Goal: Transaction & Acquisition: Subscribe to service/newsletter

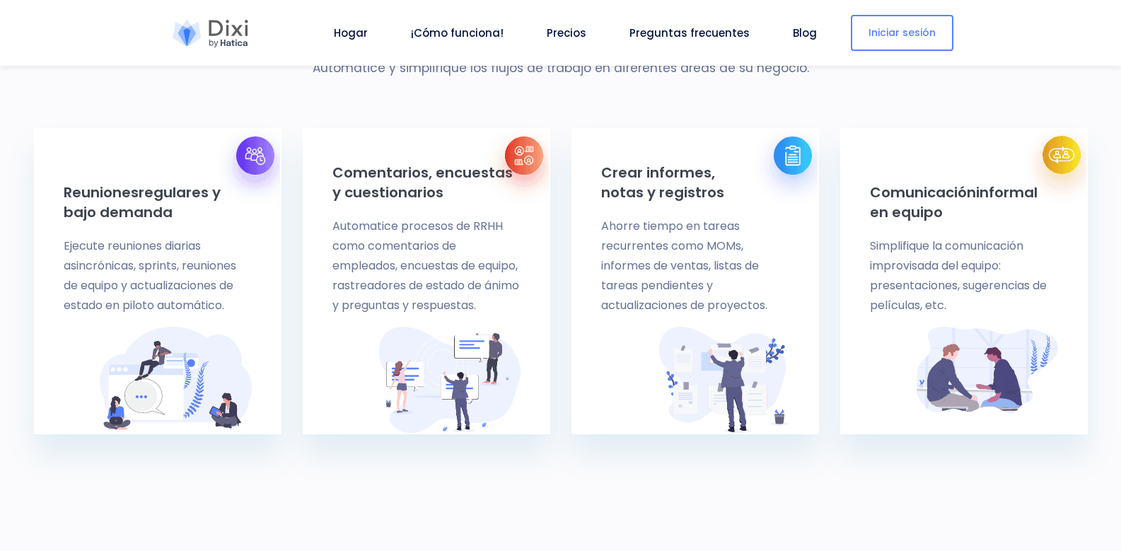
scroll to position [637, 0]
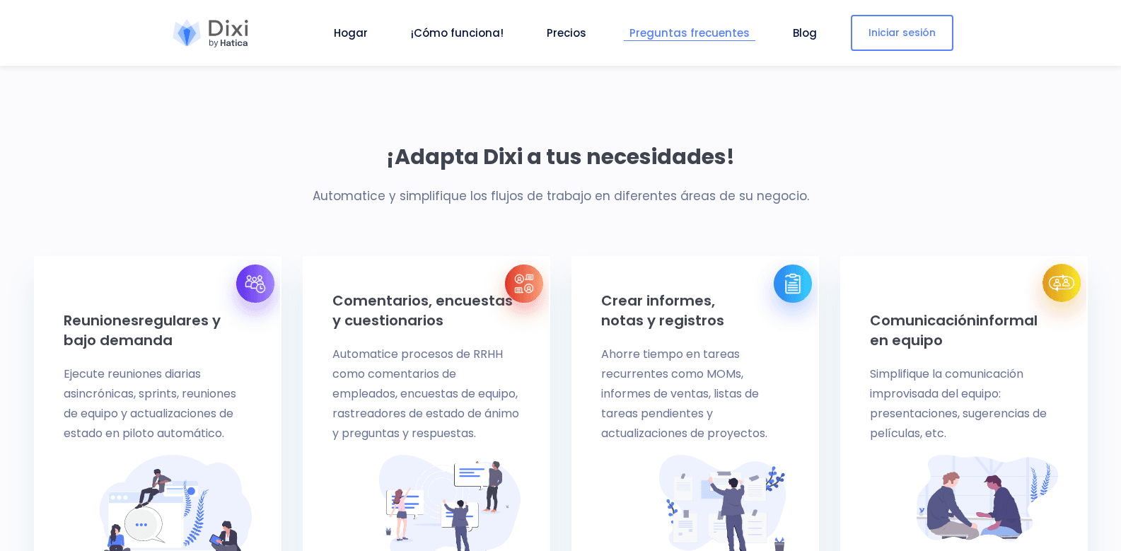
click at [732, 29] on font "Preguntas frecuentes" at bounding box center [690, 32] width 120 height 15
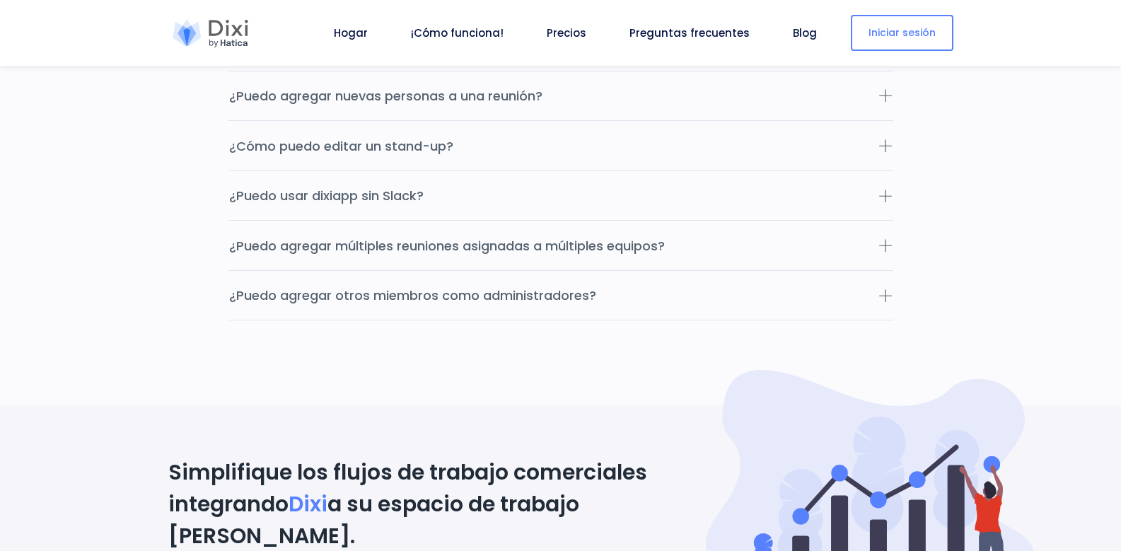
scroll to position [4860, 0]
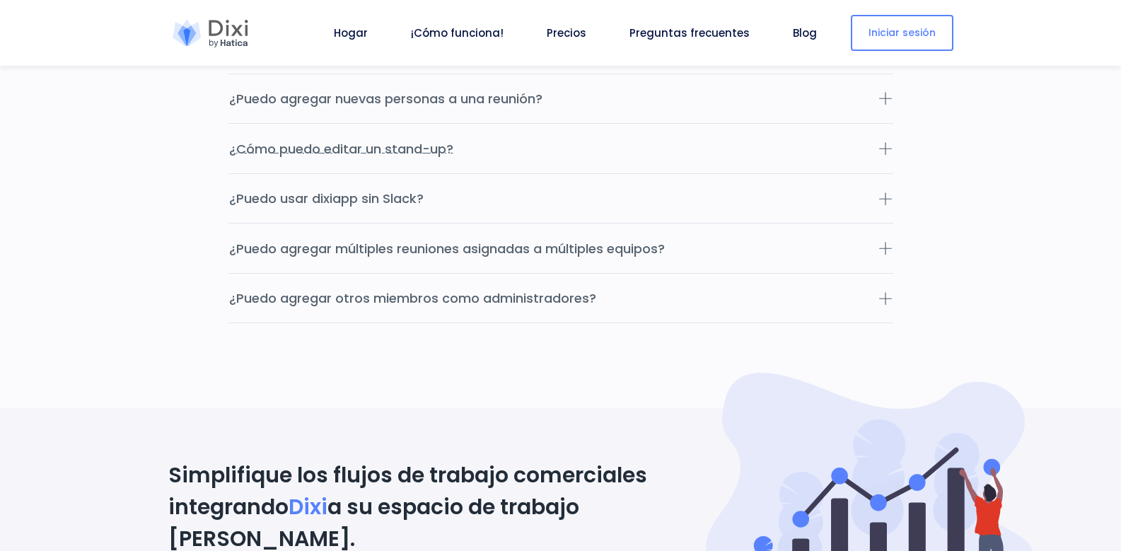
click at [886, 156] on icon at bounding box center [885, 148] width 14 height 14
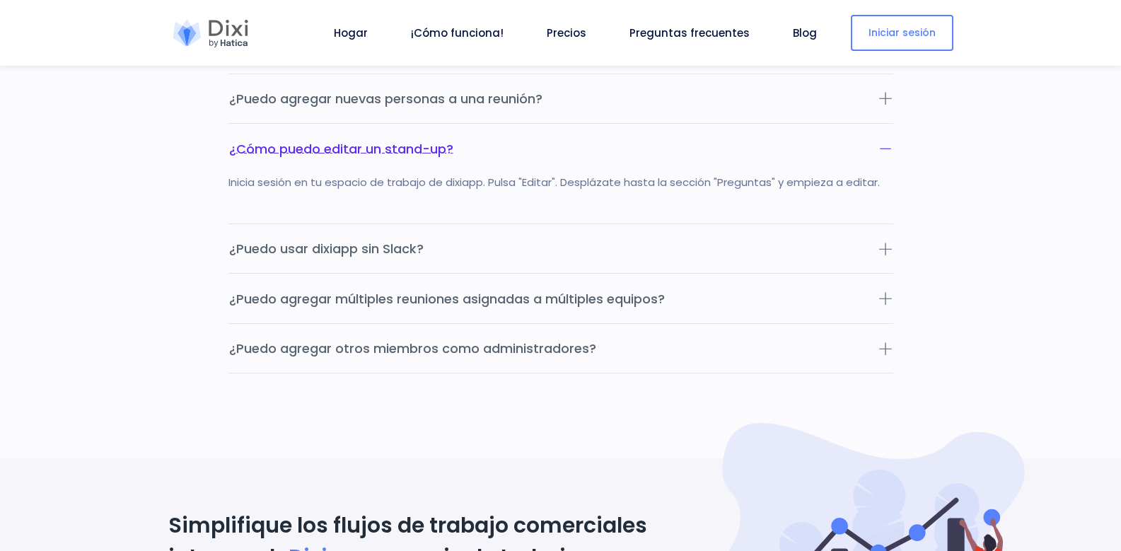
click at [886, 156] on icon at bounding box center [885, 148] width 14 height 14
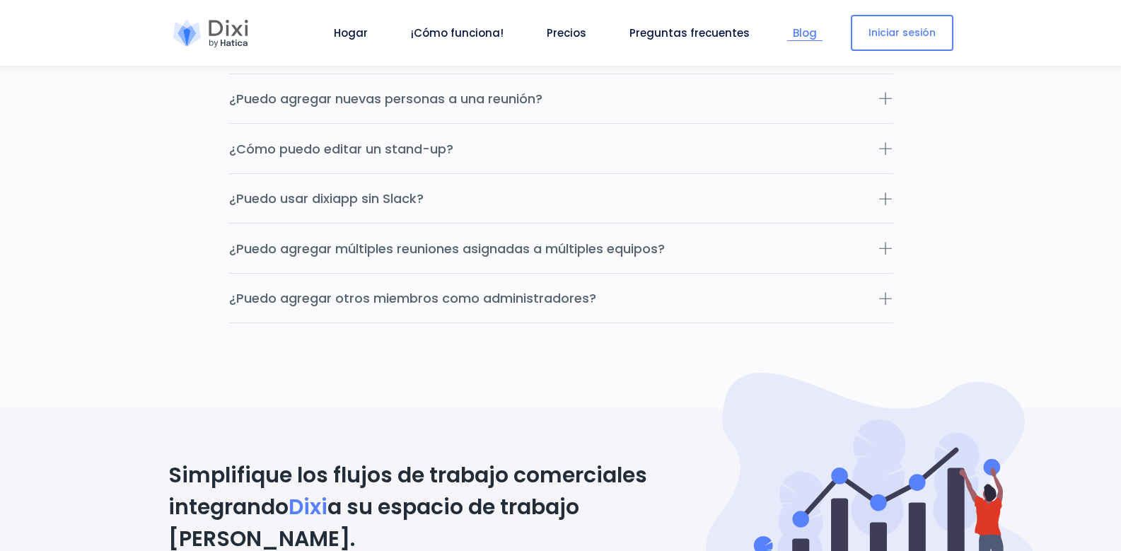
click at [810, 25] on link "Blog" at bounding box center [804, 33] width 35 height 16
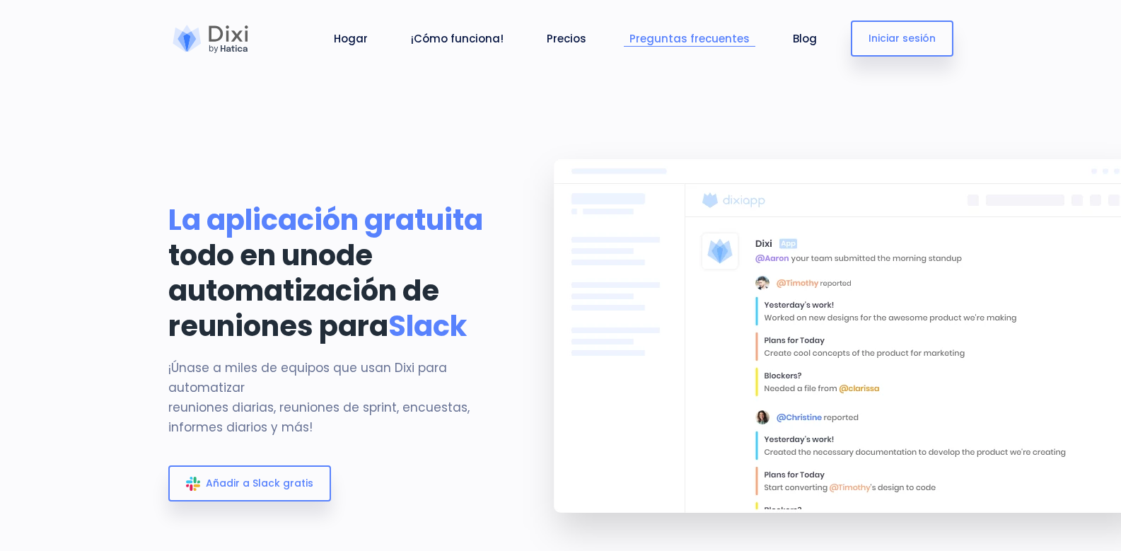
click at [722, 37] on font "Preguntas frecuentes" at bounding box center [690, 38] width 120 height 15
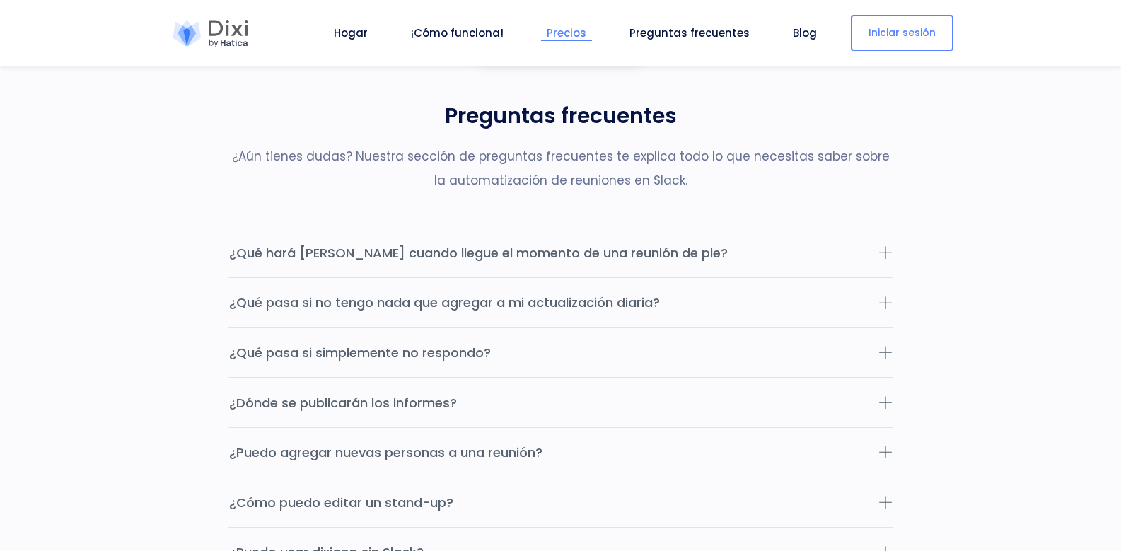
click at [586, 32] on font "Precios" at bounding box center [567, 32] width 40 height 15
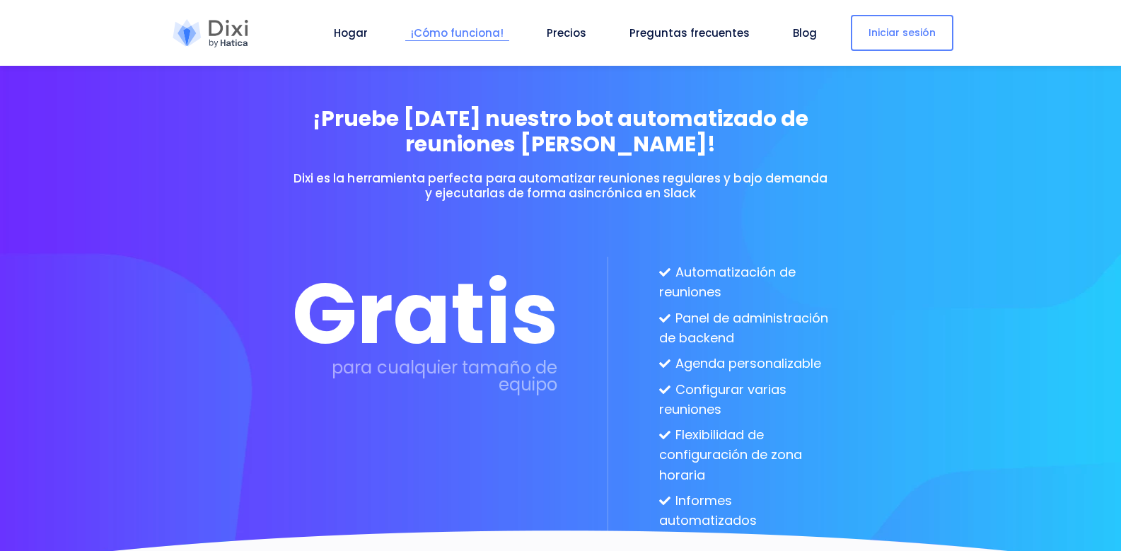
click at [465, 34] on font "¡Cómo funciona!" at bounding box center [457, 32] width 93 height 15
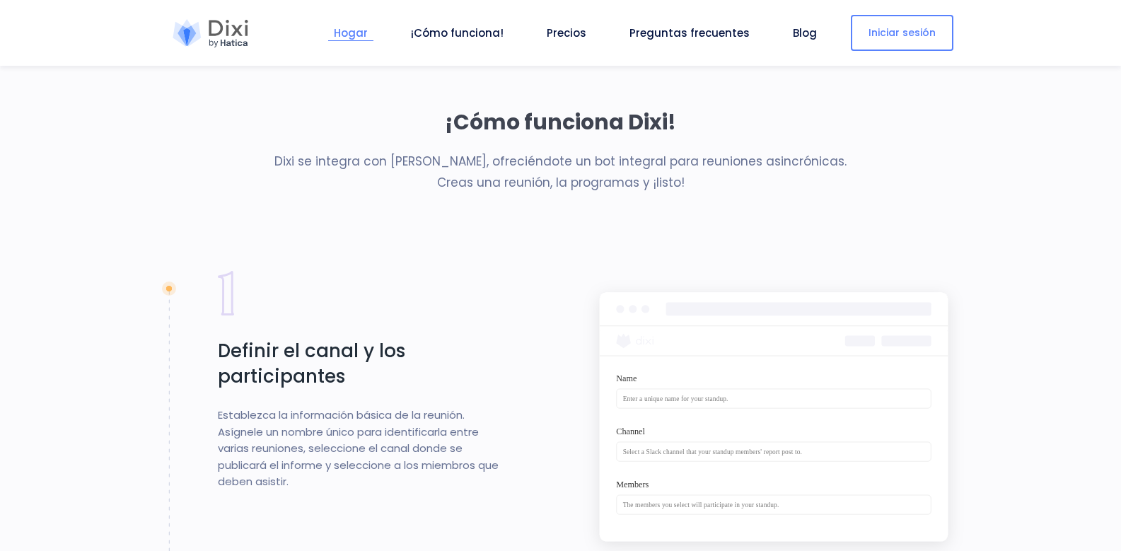
click at [363, 34] on font "Hogar" at bounding box center [351, 32] width 34 height 15
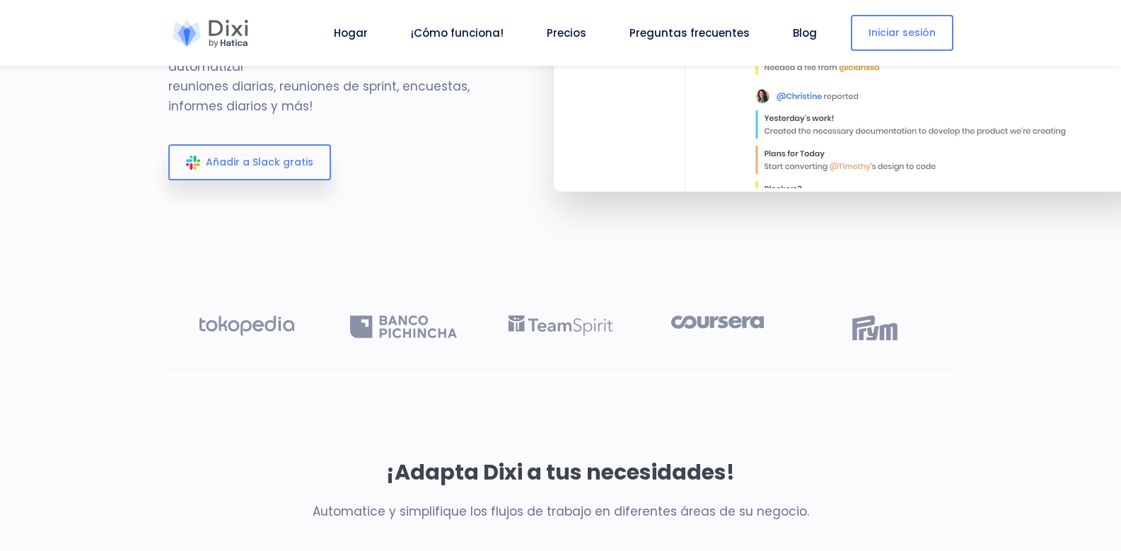
click at [231, 26] on div at bounding box center [210, 33] width 85 height 28
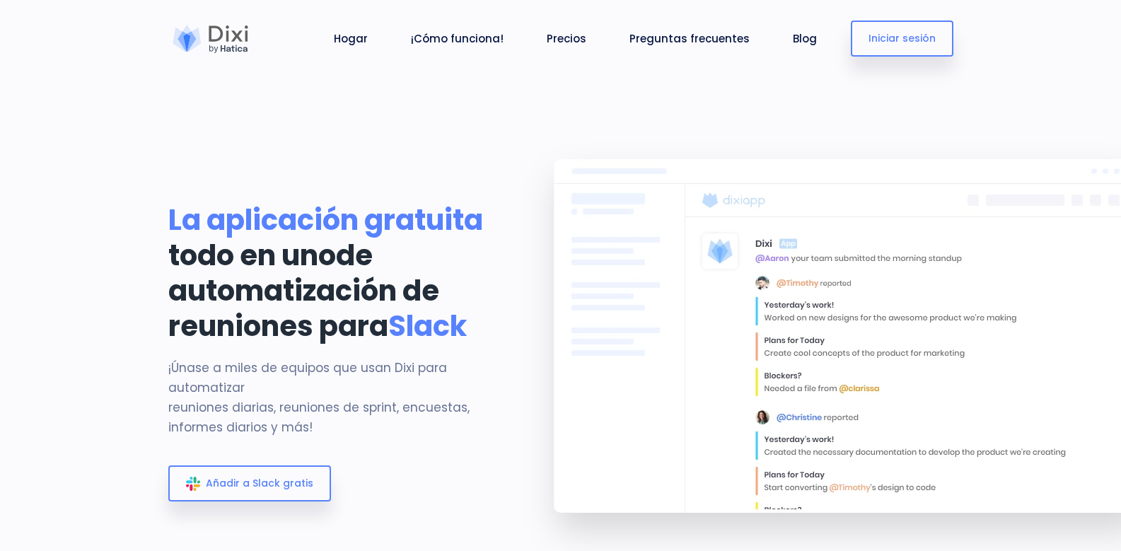
click at [248, 53] on link at bounding box center [210, 38] width 85 height 35
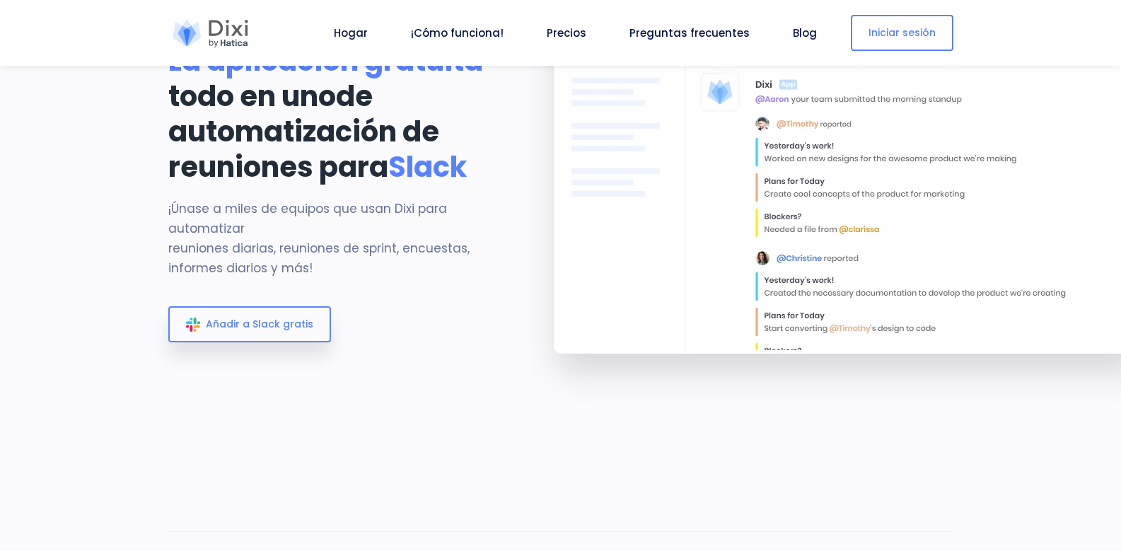
scroll to position [213, 0]
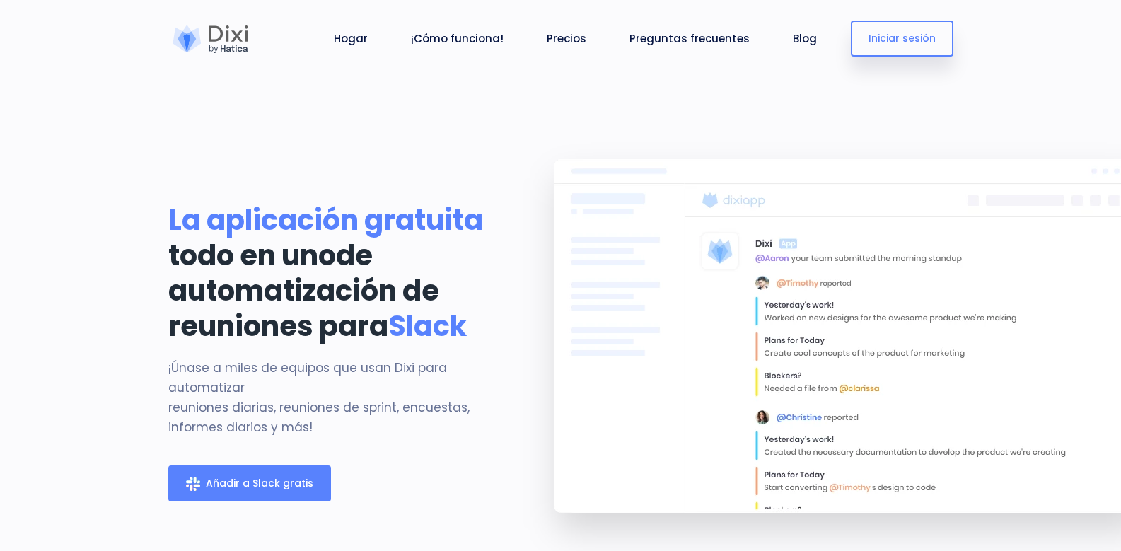
click at [307, 501] on link "Añadir a Slack gratis" at bounding box center [249, 483] width 163 height 36
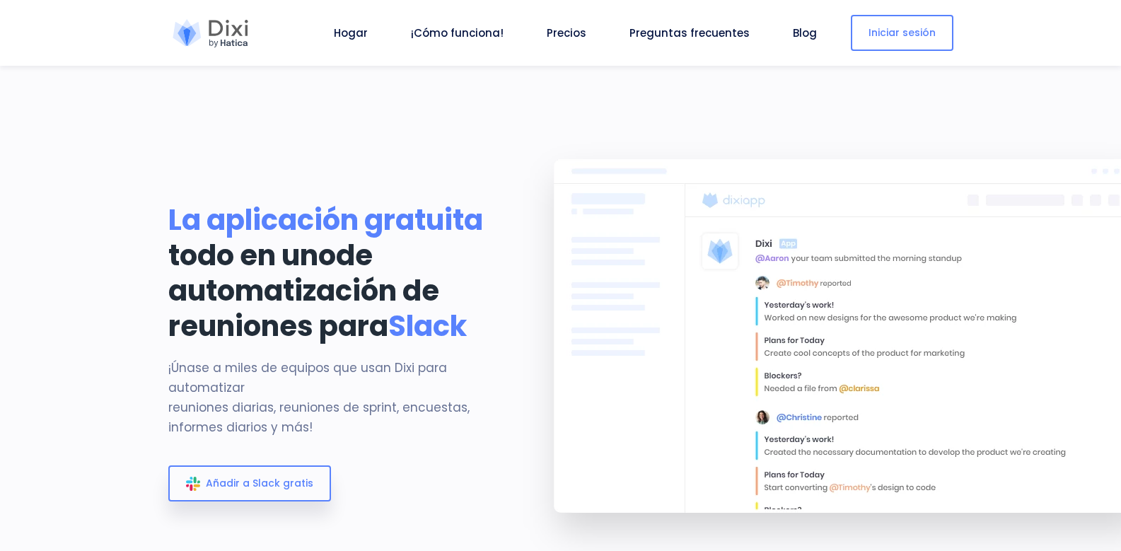
scroll to position [141, 0]
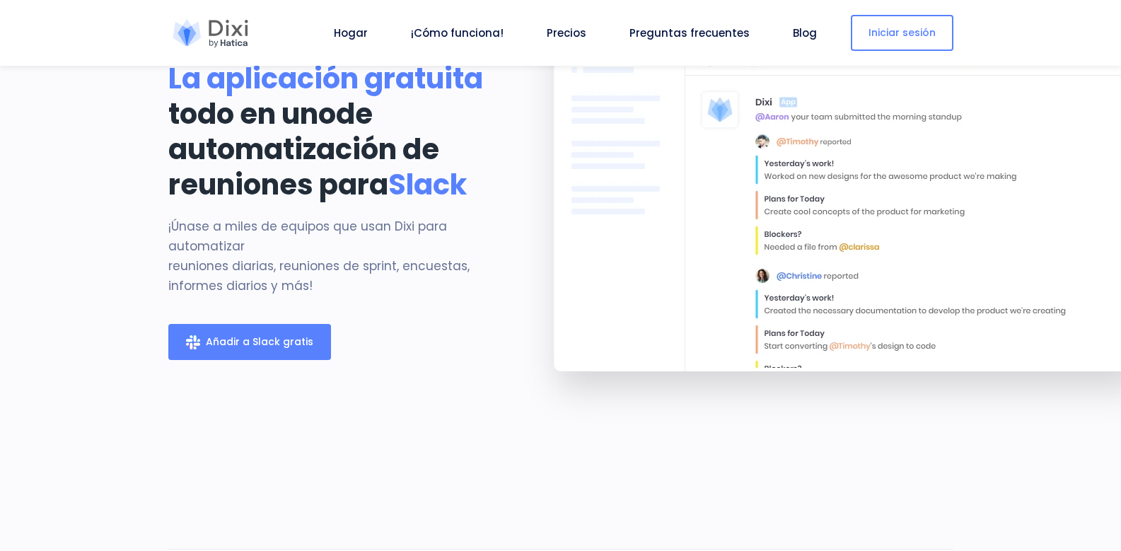
click at [284, 360] on link "Añadir a Slack gratis" at bounding box center [249, 342] width 163 height 36
